Goal: Check status

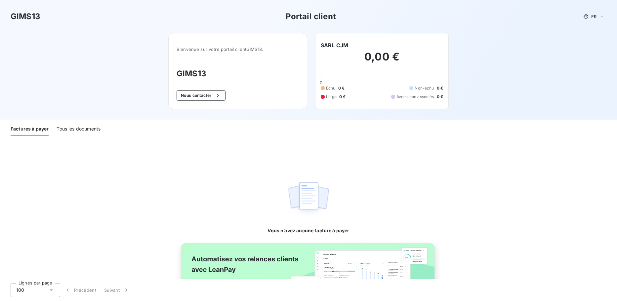
click at [65, 128] on div "Tous les documents" at bounding box center [79, 129] width 44 height 14
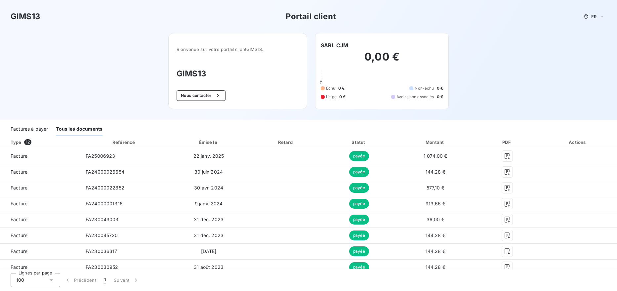
click at [27, 130] on div "Factures à payer" at bounding box center [29, 129] width 37 height 14
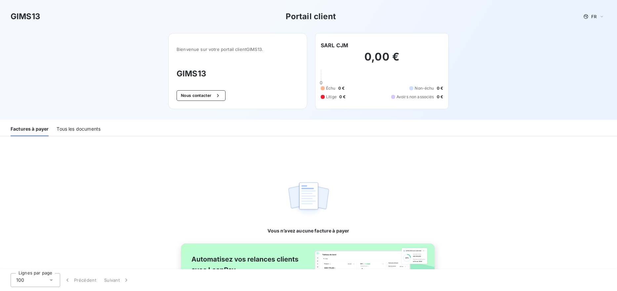
click at [85, 129] on div "Tous les documents" at bounding box center [79, 129] width 44 height 14
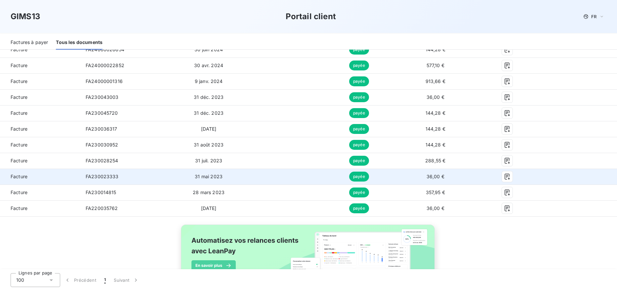
scroll to position [92, 0]
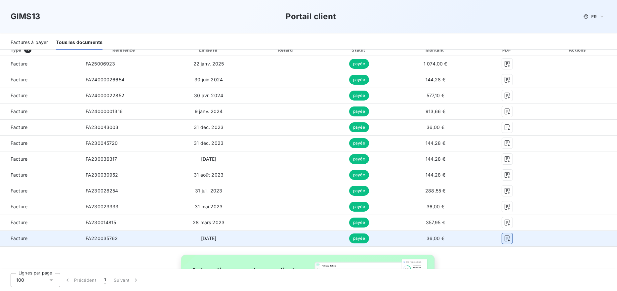
click at [505, 237] on icon "button" at bounding box center [507, 238] width 7 height 7
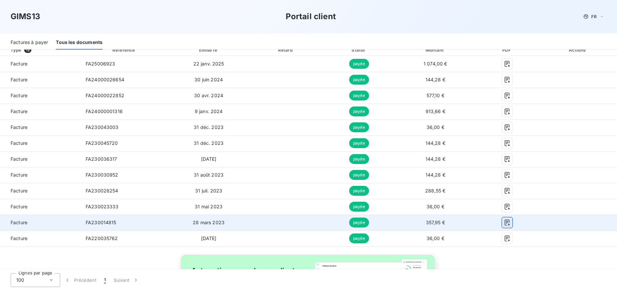
click at [505, 223] on icon "button" at bounding box center [507, 223] width 5 height 6
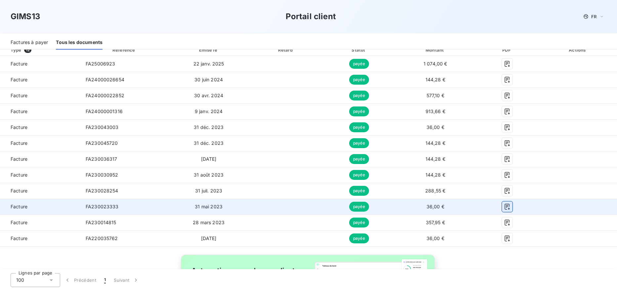
click at [504, 208] on icon "button" at bounding box center [507, 206] width 7 height 7
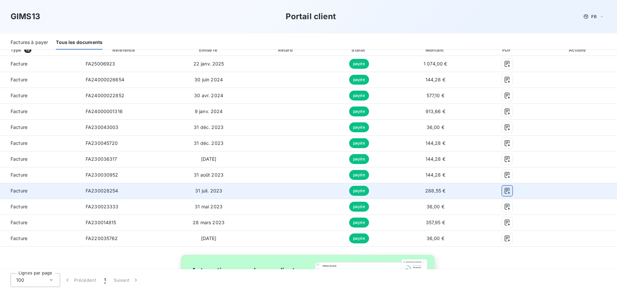
click at [504, 191] on icon "button" at bounding box center [507, 191] width 7 height 7
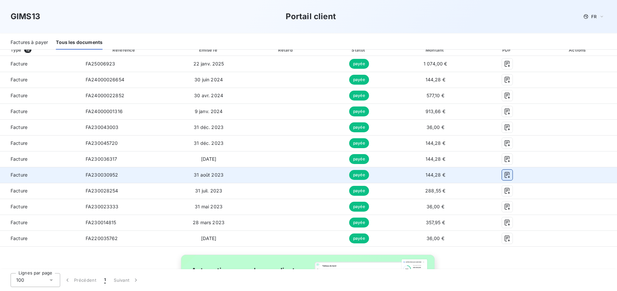
click at [504, 177] on icon "button" at bounding box center [507, 175] width 7 height 7
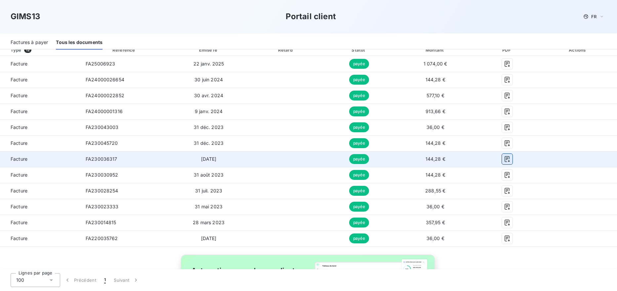
click at [504, 158] on icon "button" at bounding box center [507, 159] width 7 height 7
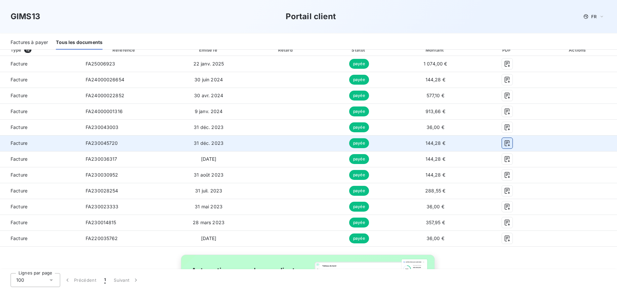
click at [505, 141] on icon "button" at bounding box center [507, 143] width 5 height 6
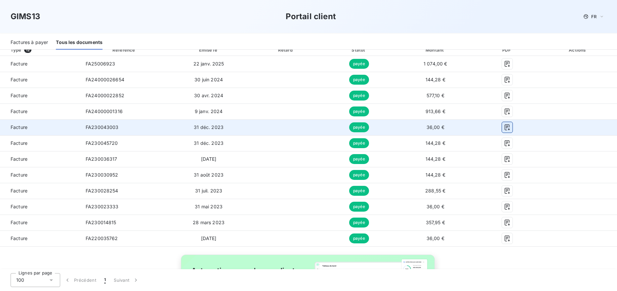
click at [504, 128] on icon "button" at bounding box center [507, 127] width 7 height 7
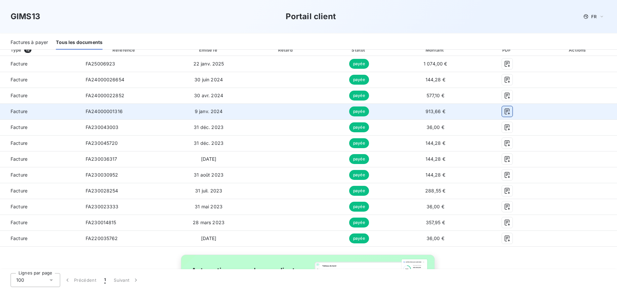
click at [504, 109] on icon "button" at bounding box center [507, 111] width 7 height 7
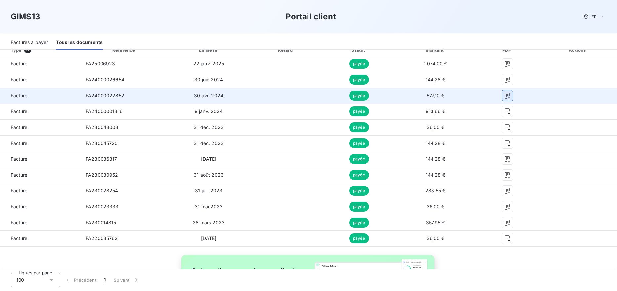
click at [503, 99] on button "button" at bounding box center [507, 95] width 11 height 11
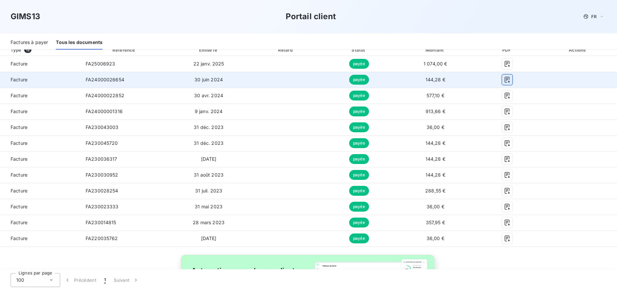
click at [503, 84] on button "button" at bounding box center [507, 79] width 11 height 11
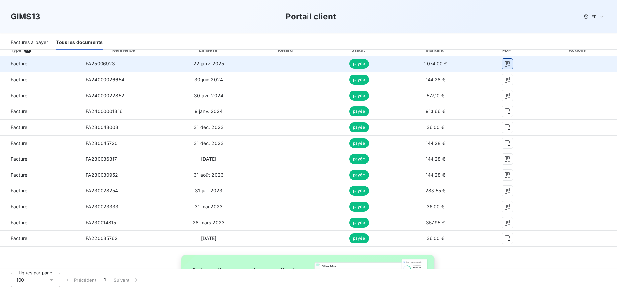
click at [505, 62] on icon "button" at bounding box center [507, 64] width 5 height 6
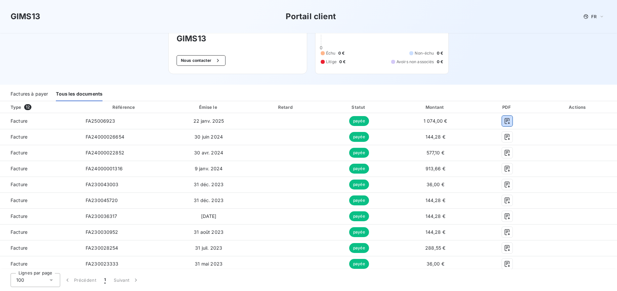
scroll to position [0, 0]
